Goal: Information Seeking & Learning: Learn about a topic

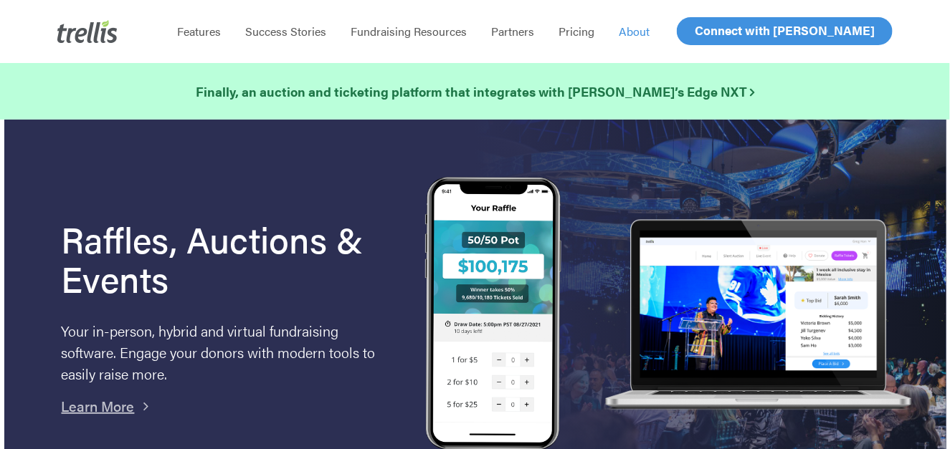
click at [635, 28] on span "About" at bounding box center [634, 31] width 31 height 16
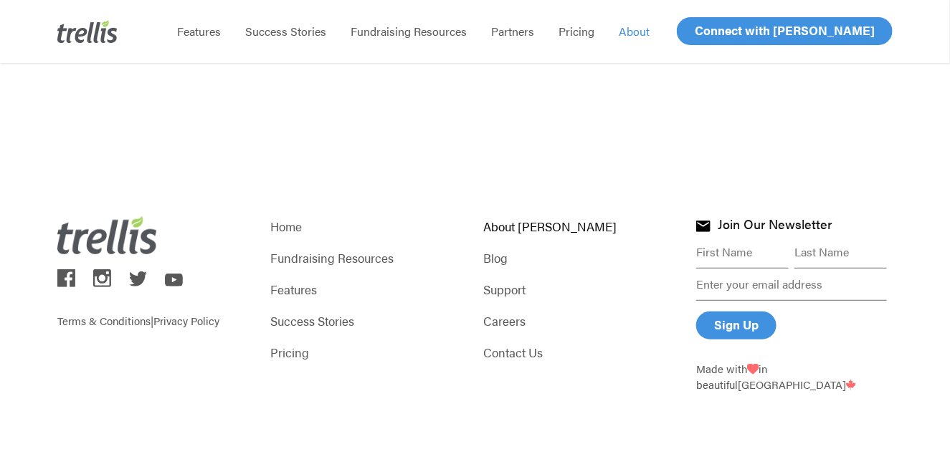
scroll to position [2088, 0]
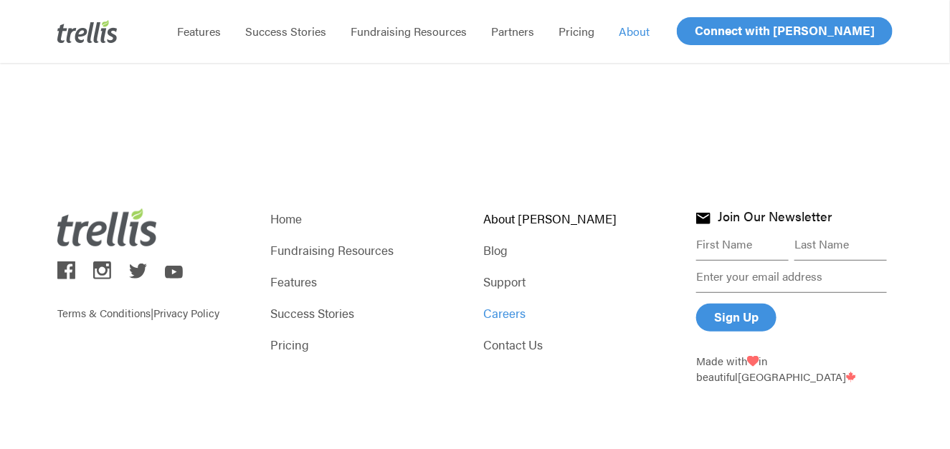
click at [517, 318] on link "Careers" at bounding box center [581, 313] width 196 height 20
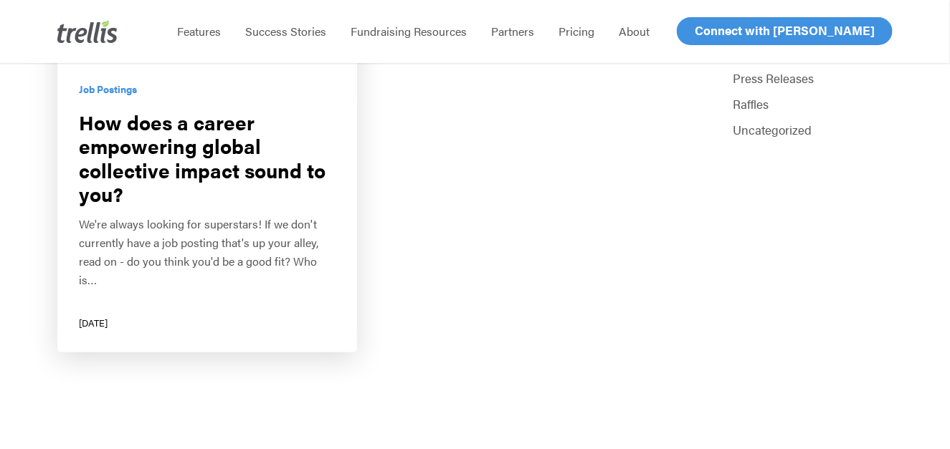
scroll to position [408, 0]
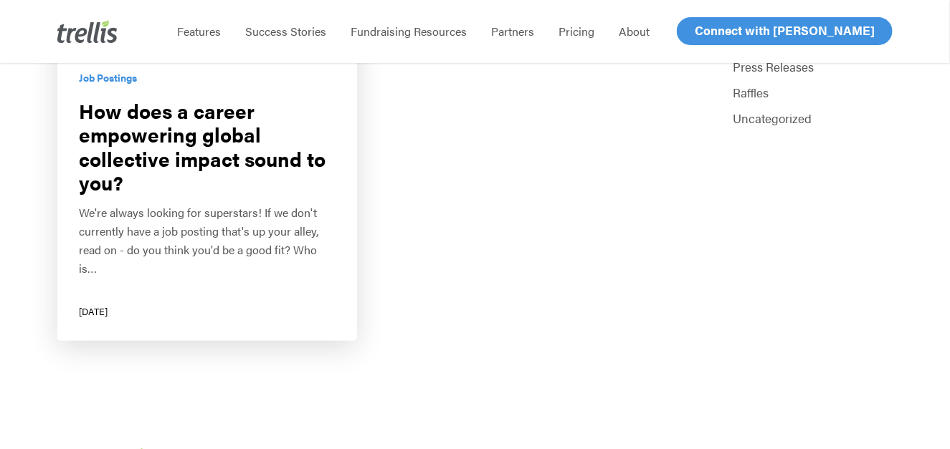
click at [167, 137] on link "How does a career empowering global collective impact sound to you?" at bounding box center [207, 97] width 300 height 490
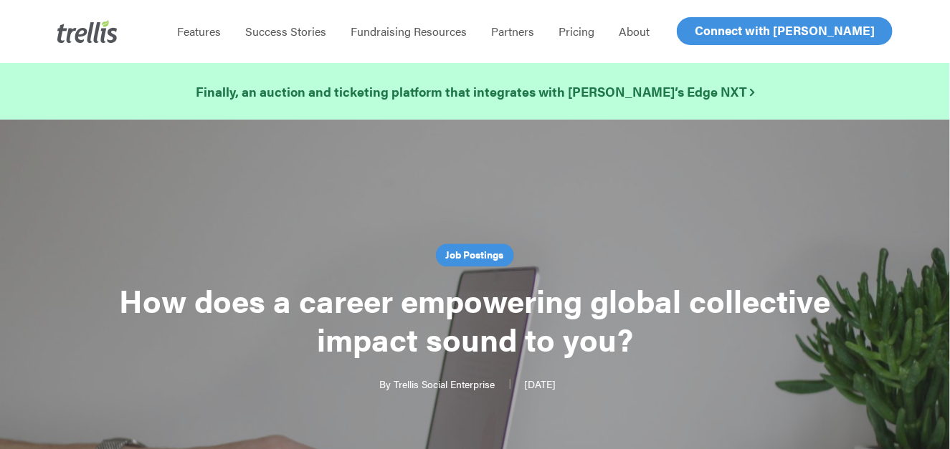
click at [466, 252] on link "Job Postings" at bounding box center [475, 255] width 78 height 23
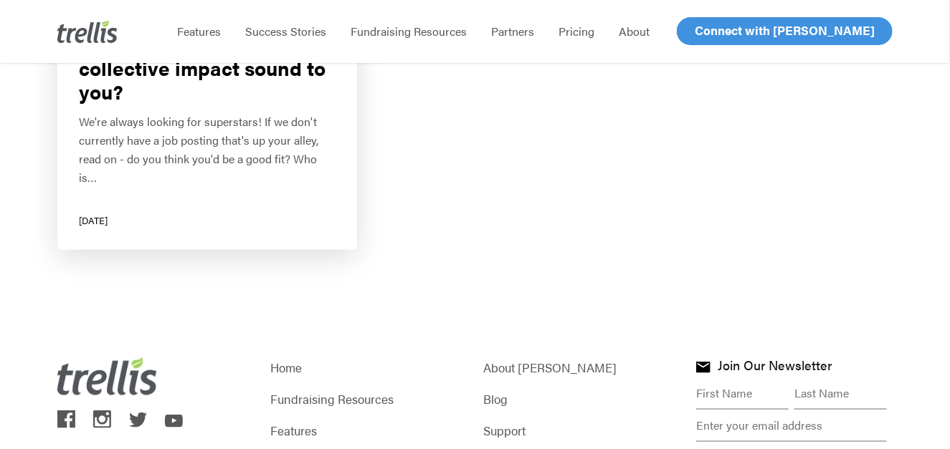
scroll to position [497, 0]
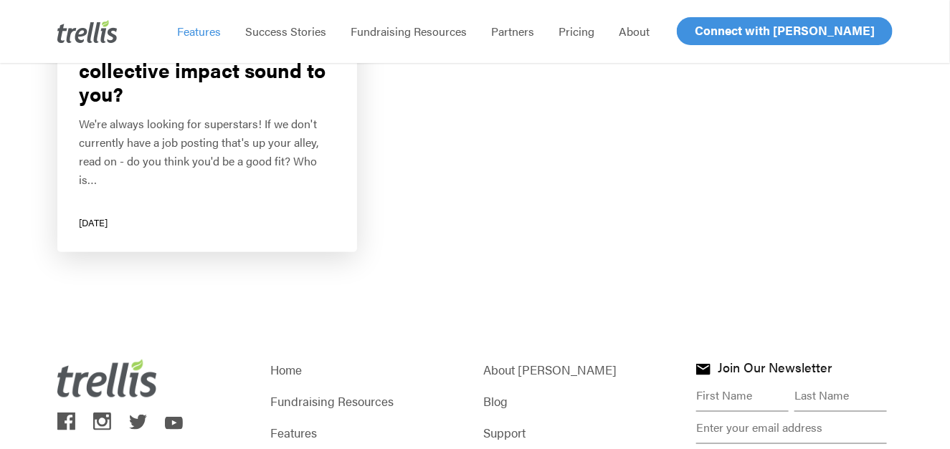
click at [181, 30] on span "Features" at bounding box center [199, 31] width 44 height 16
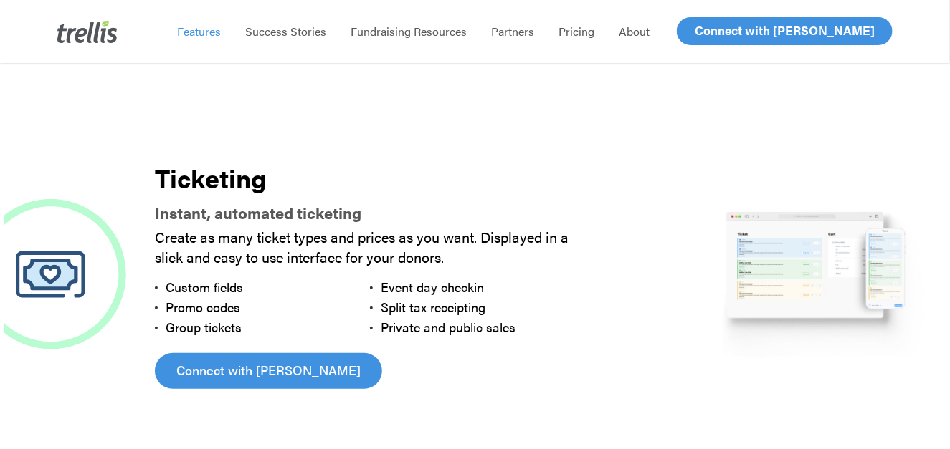
scroll to position [2099, 0]
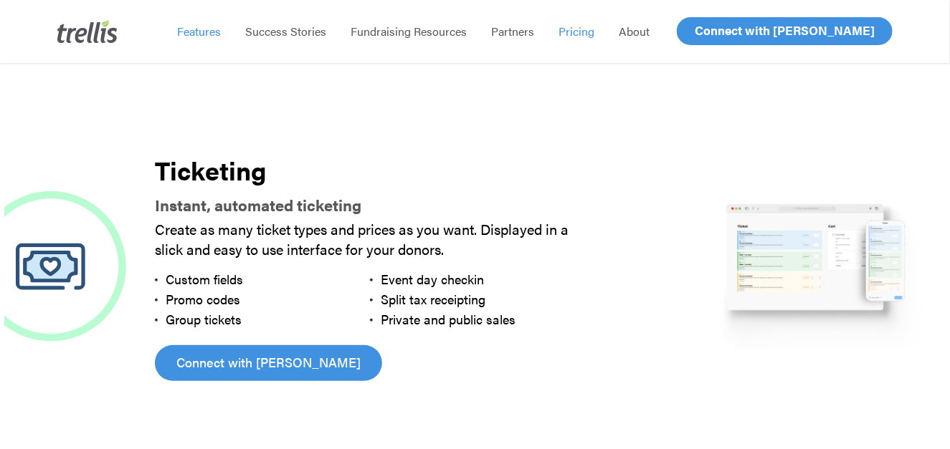
click at [576, 28] on span "Pricing" at bounding box center [576, 31] width 36 height 16
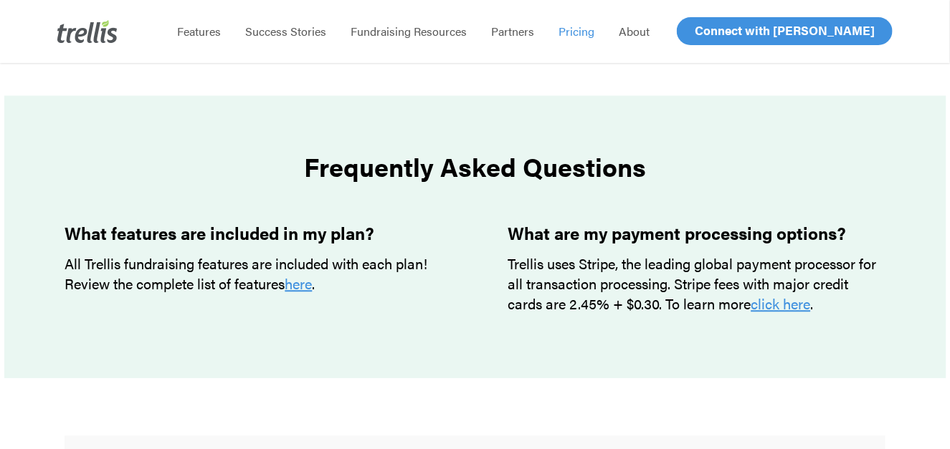
scroll to position [1178, 0]
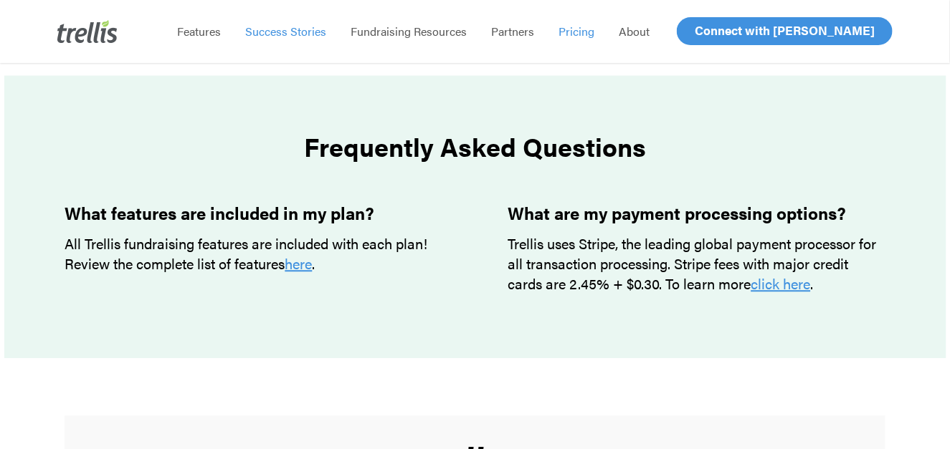
click at [254, 29] on span "Success Stories" at bounding box center [285, 31] width 81 height 16
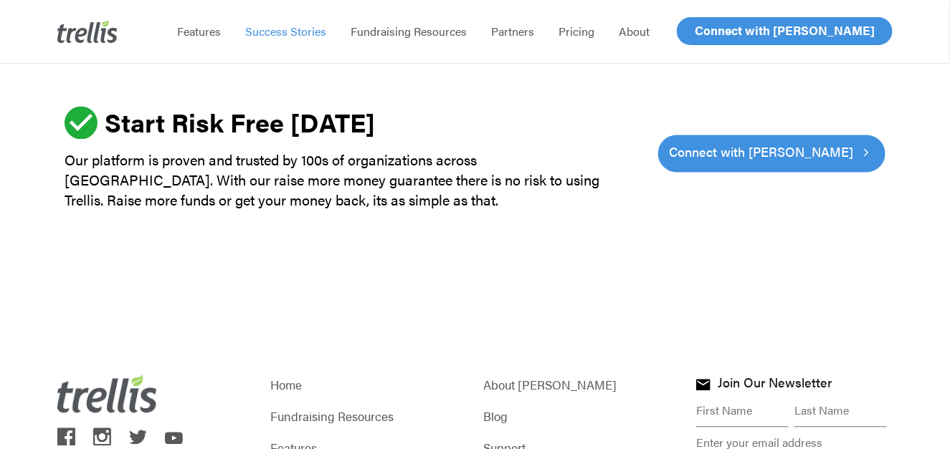
scroll to position [4952, 0]
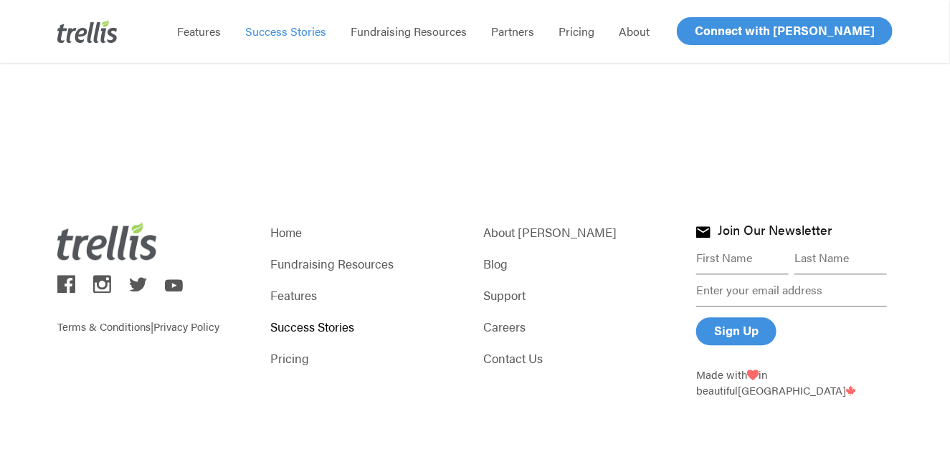
drag, startPoint x: 956, startPoint y: 41, endPoint x: 886, endPoint y: 445, distance: 410.2
click at [304, 285] on link "Features" at bounding box center [368, 295] width 196 height 20
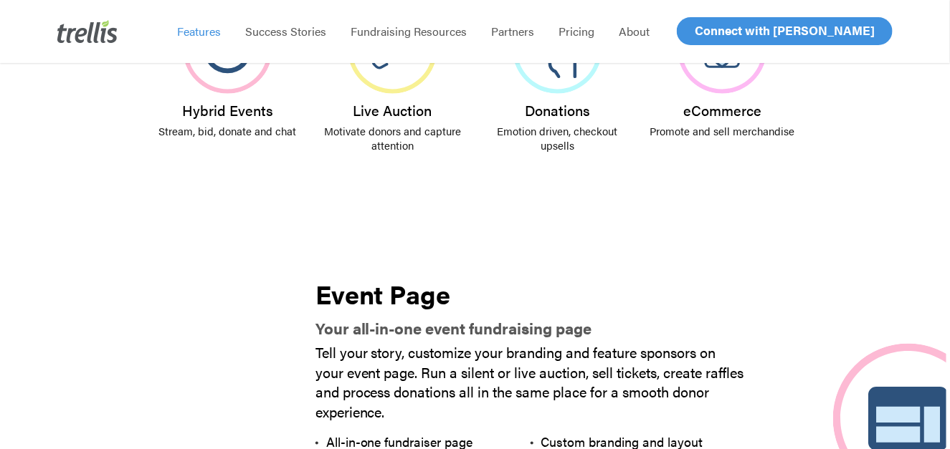
scroll to position [606, 0]
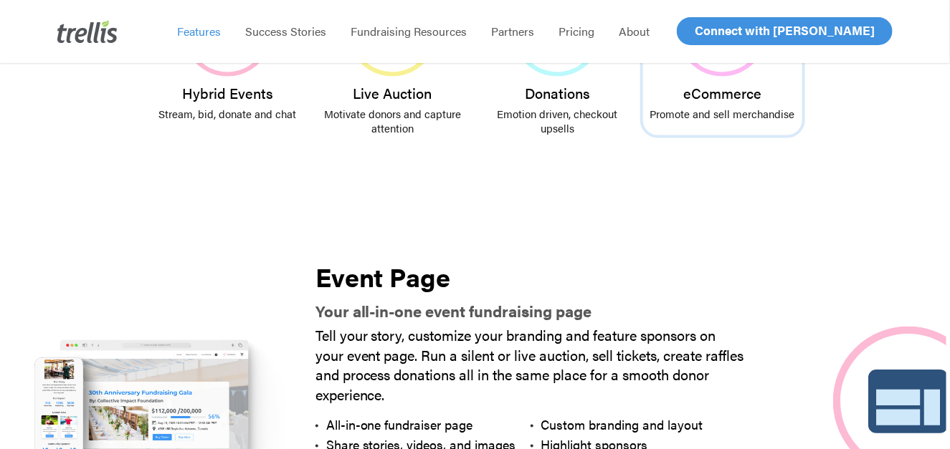
click at [713, 90] on h3 "eCommerce" at bounding box center [722, 93] width 145 height 16
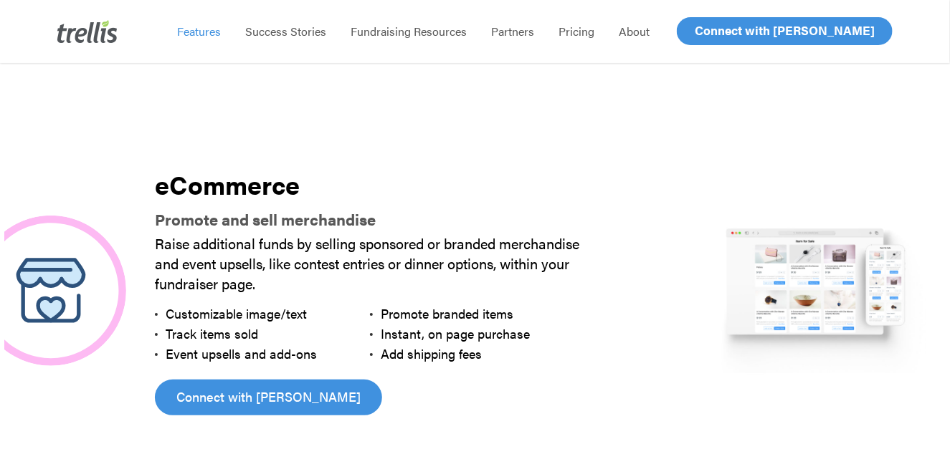
scroll to position [3756, 0]
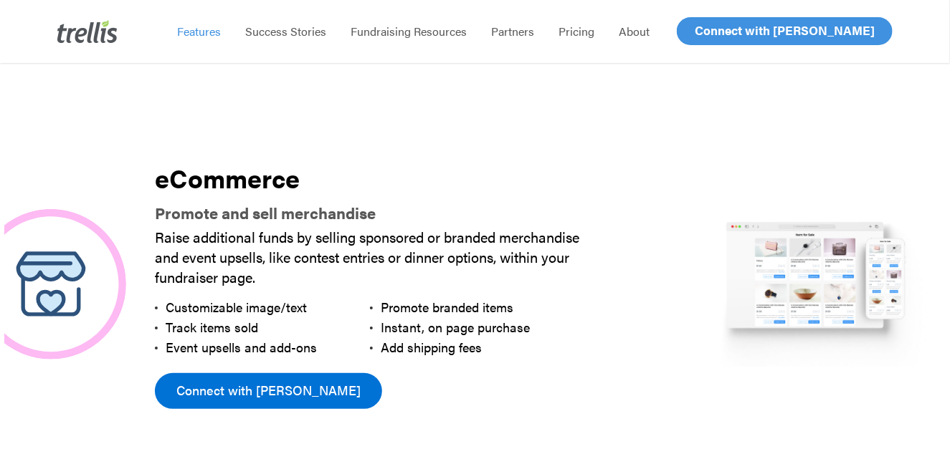
click at [251, 381] on span "Connect with [PERSON_NAME]" at bounding box center [268, 391] width 184 height 20
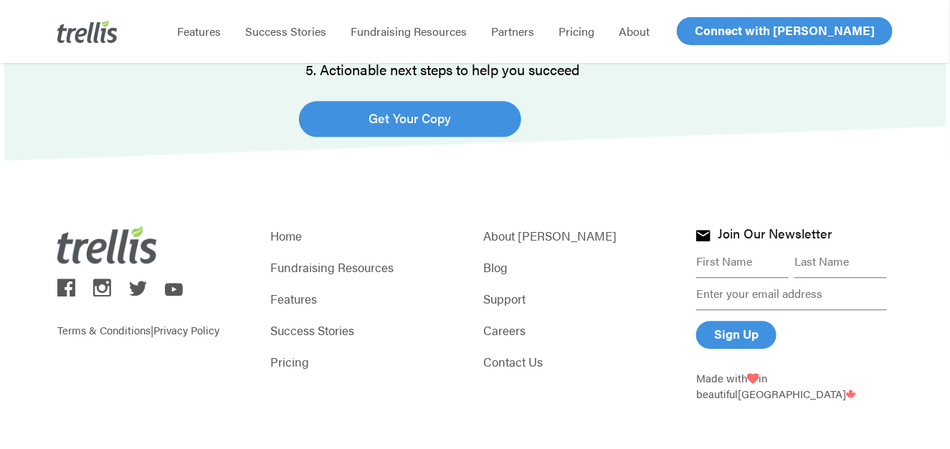
scroll to position [1171, 0]
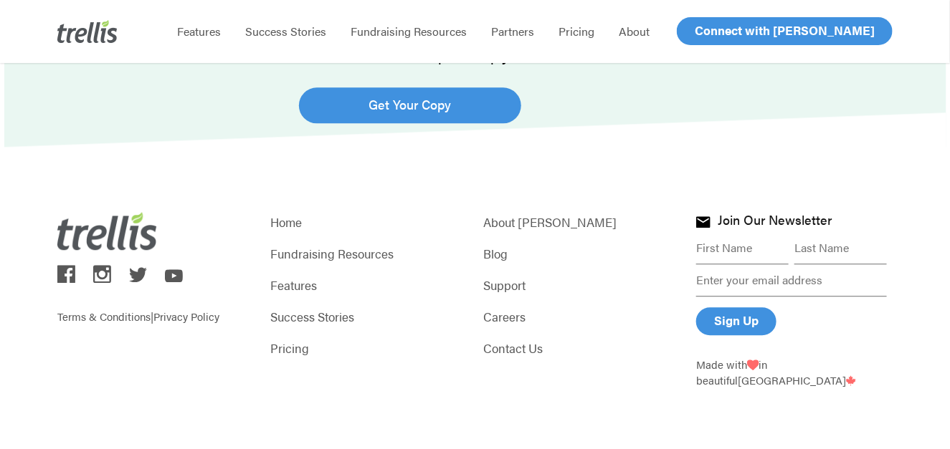
drag, startPoint x: 950, startPoint y: 77, endPoint x: 946, endPoint y: 383, distance: 306.1
click at [510, 316] on link "Careers" at bounding box center [581, 317] width 196 height 20
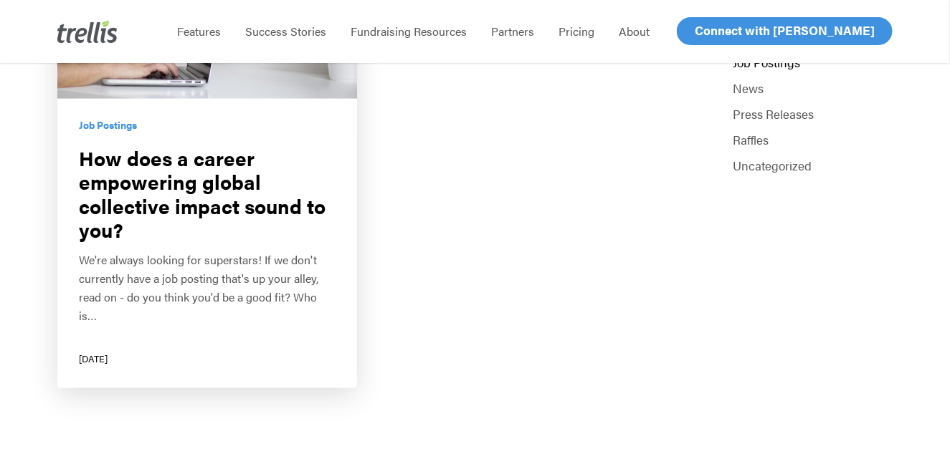
scroll to position [377, 0]
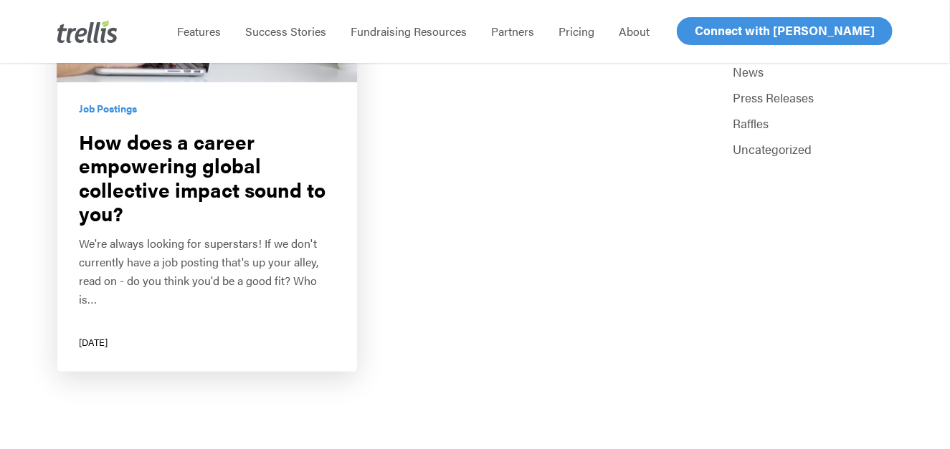
click at [113, 350] on link "How does a career empowering global collective impact sound to you?" at bounding box center [207, 127] width 300 height 490
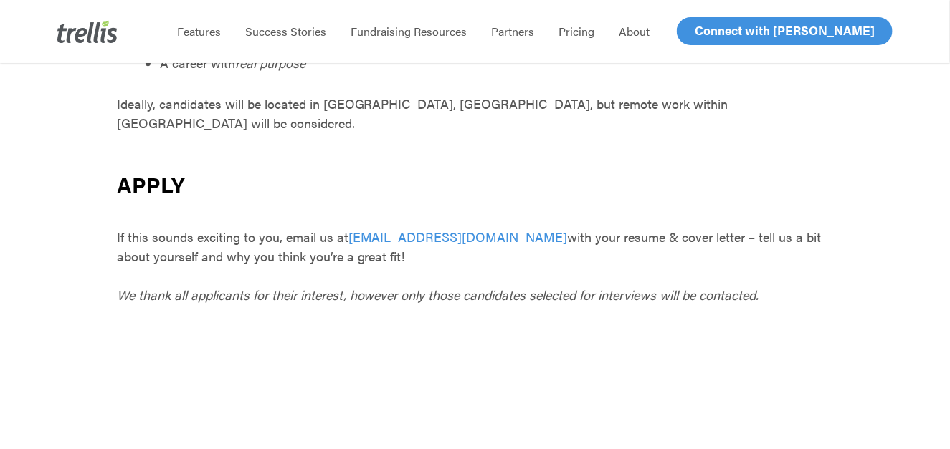
scroll to position [1535, 0]
